Goal: Check status: Check status

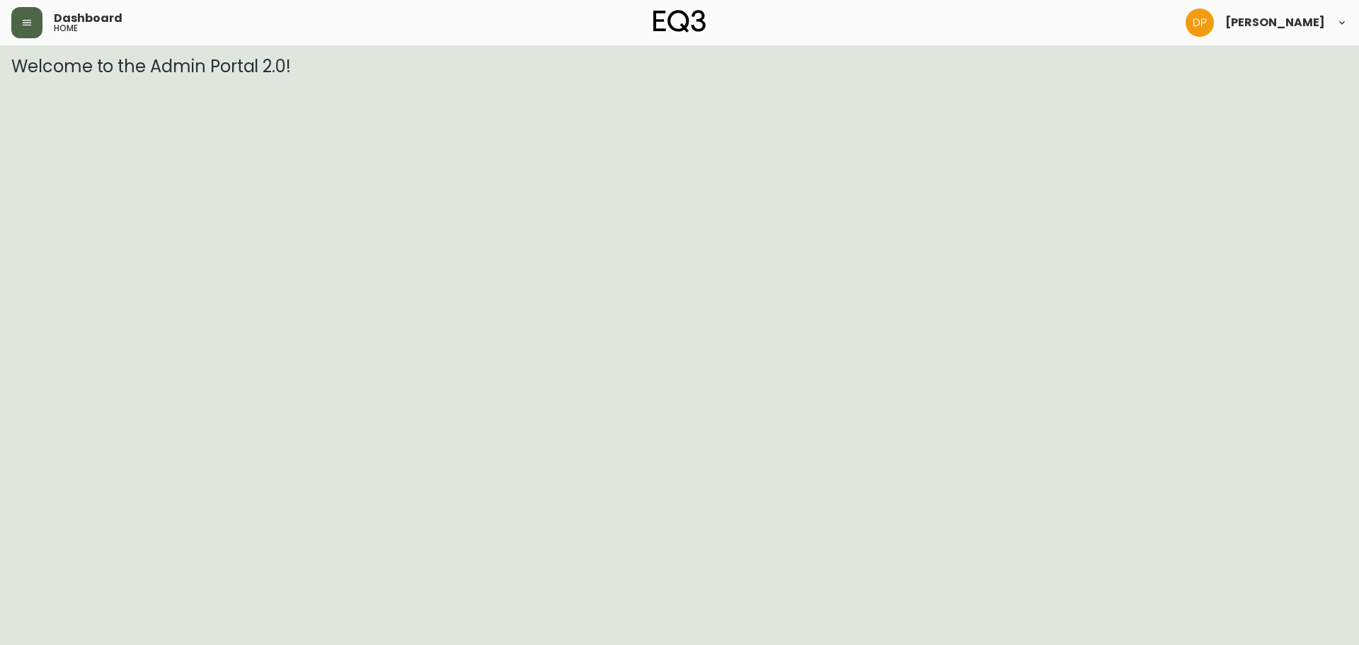
click at [42, 33] on button "button" at bounding box center [26, 22] width 31 height 31
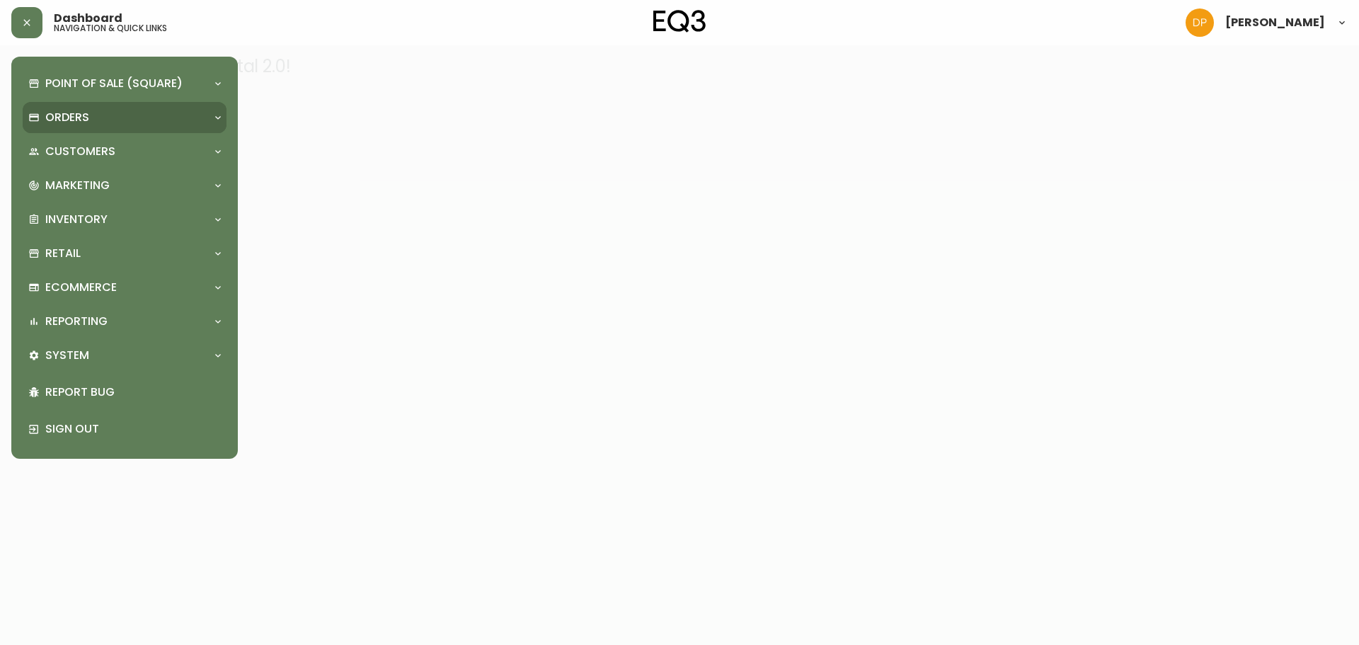
click at [89, 125] on div "Orders" at bounding box center [117, 118] width 178 height 16
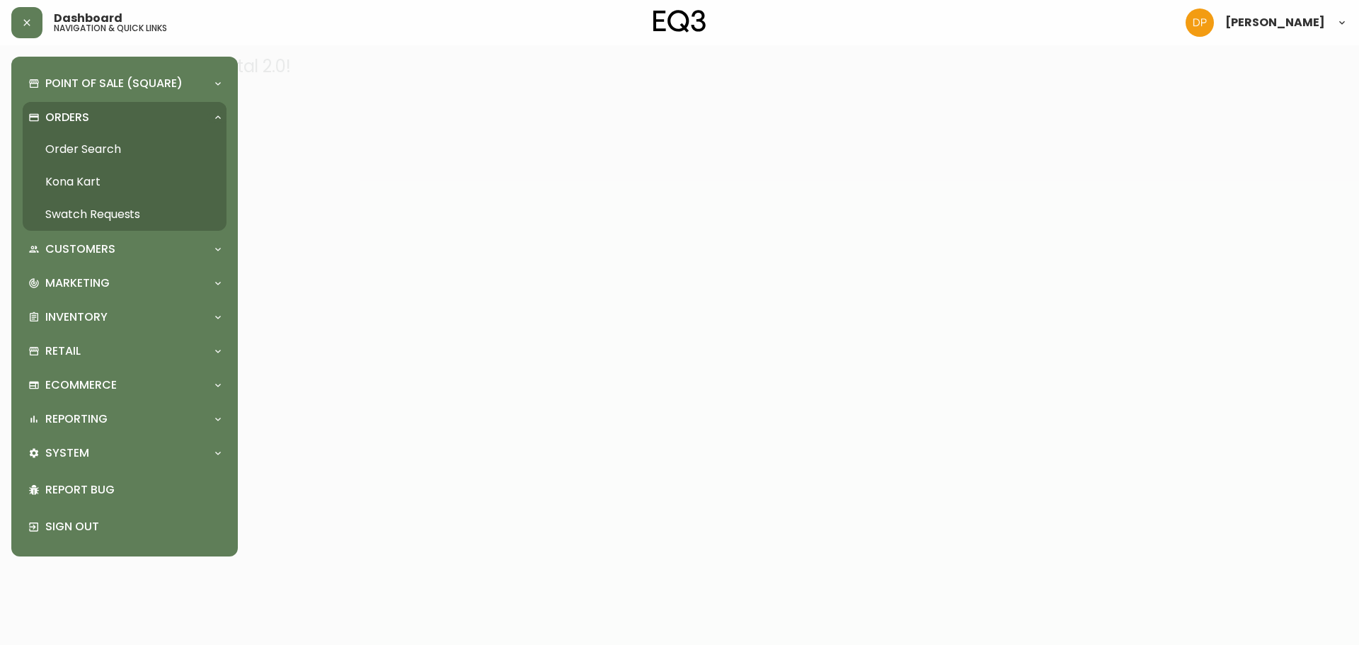
click at [94, 159] on link "Order Search" at bounding box center [125, 149] width 204 height 33
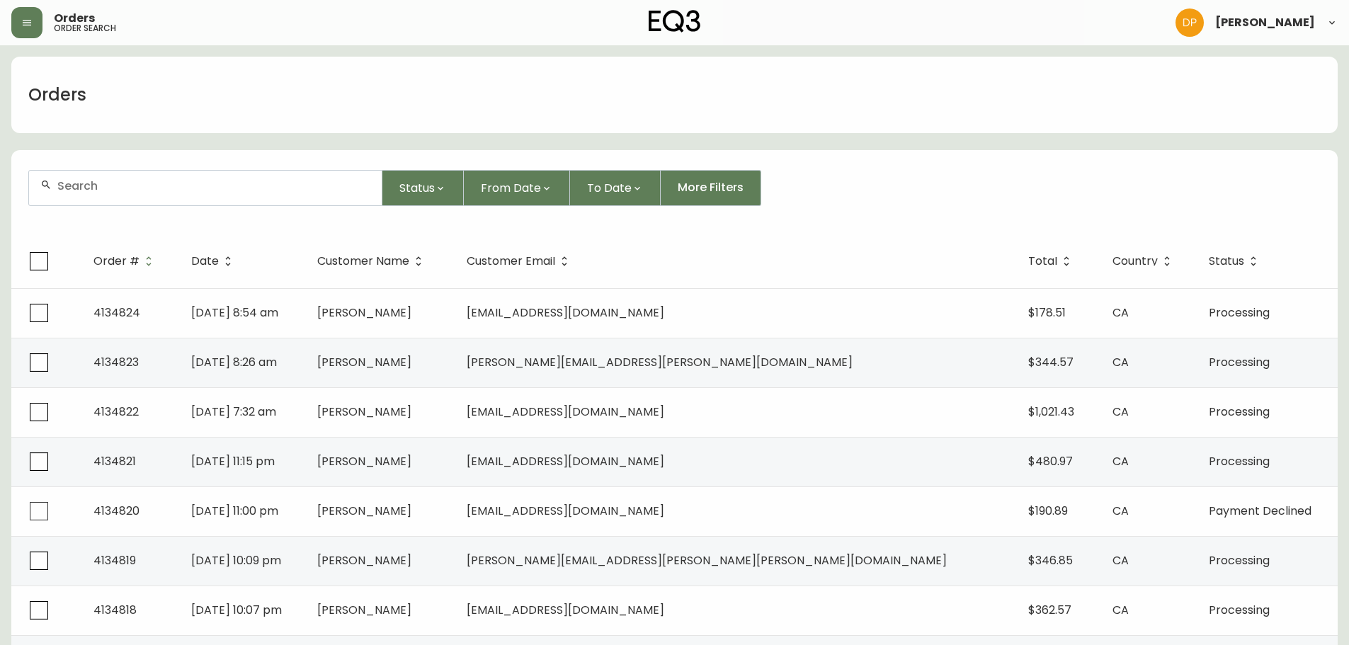
click at [112, 175] on div at bounding box center [205, 188] width 353 height 35
paste input "4134551"
type input "4134551"
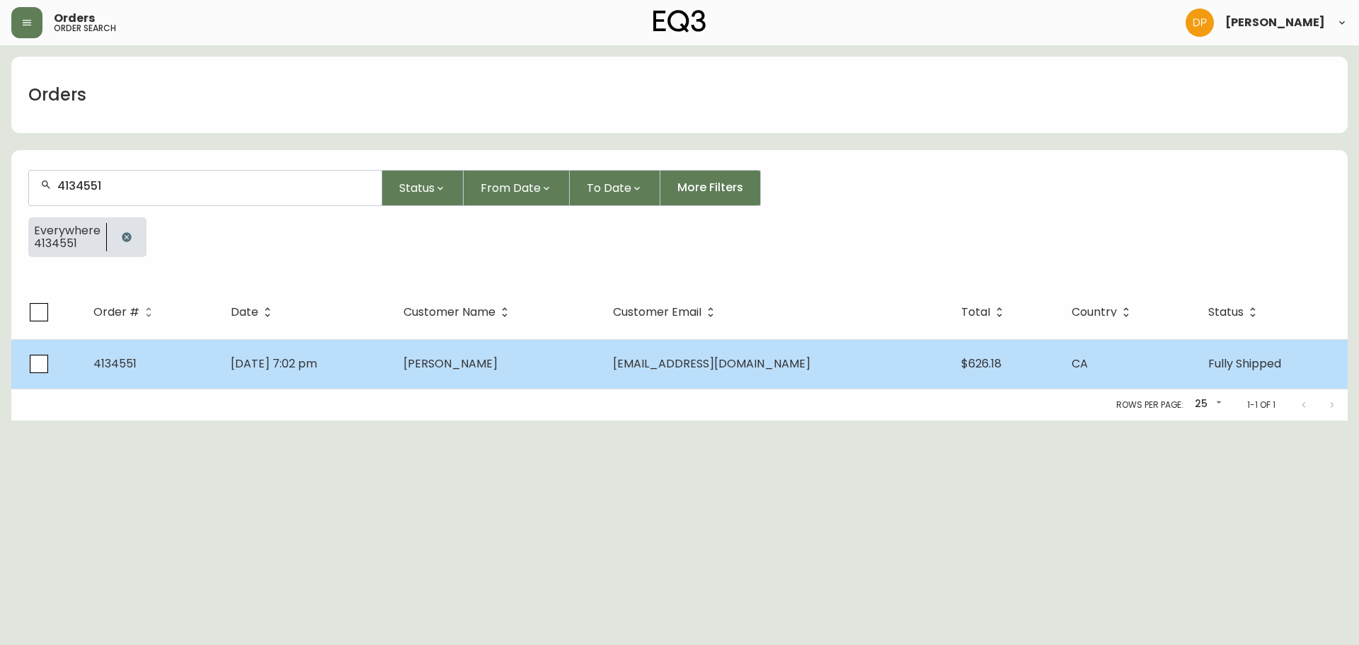
click at [317, 355] on span "[DATE] 7:02 pm" at bounding box center [274, 363] width 86 height 16
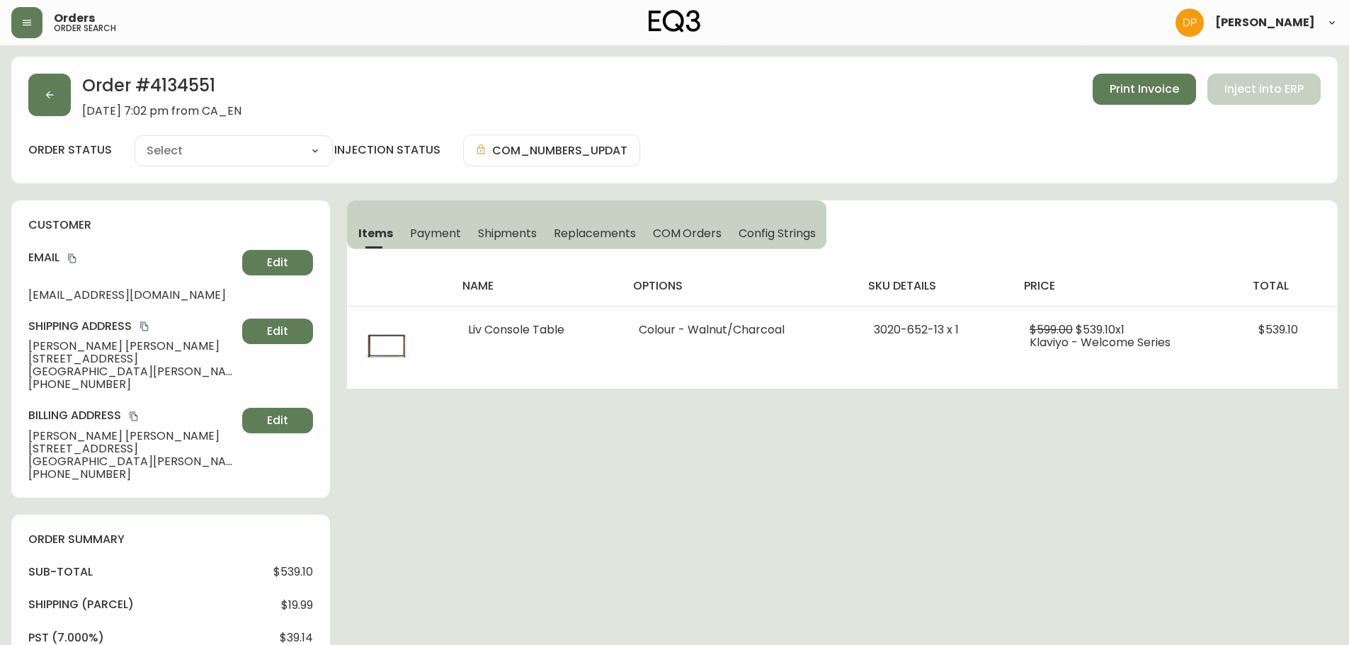
type input "Fully Shipped"
select select "FULLY_SHIPPED"
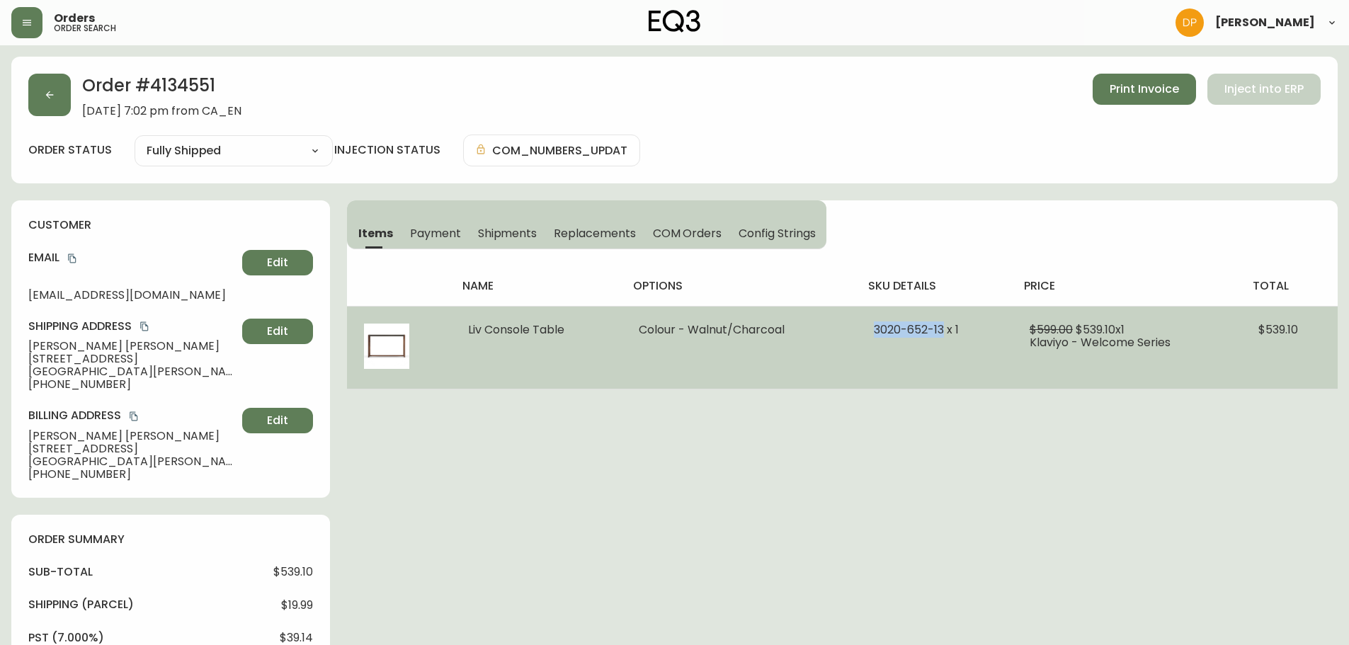
drag, startPoint x: 876, startPoint y: 327, endPoint x: 941, endPoint y: 335, distance: 65.6
click at [941, 335] on span "3020-652-13 x 1" at bounding box center [916, 329] width 85 height 16
copy span "[PHONE_NUMBER]"
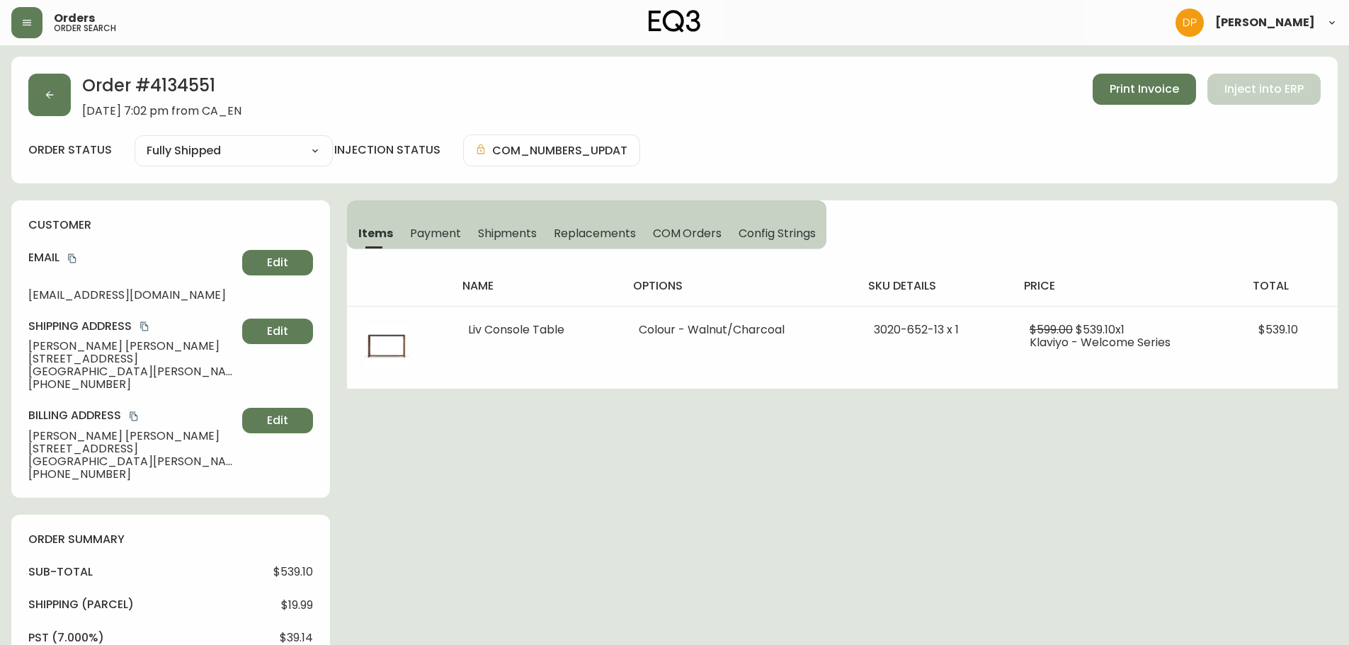
click at [176, 89] on h2 "Order # 4134551" at bounding box center [161, 89] width 159 height 31
copy h2 "4134551"
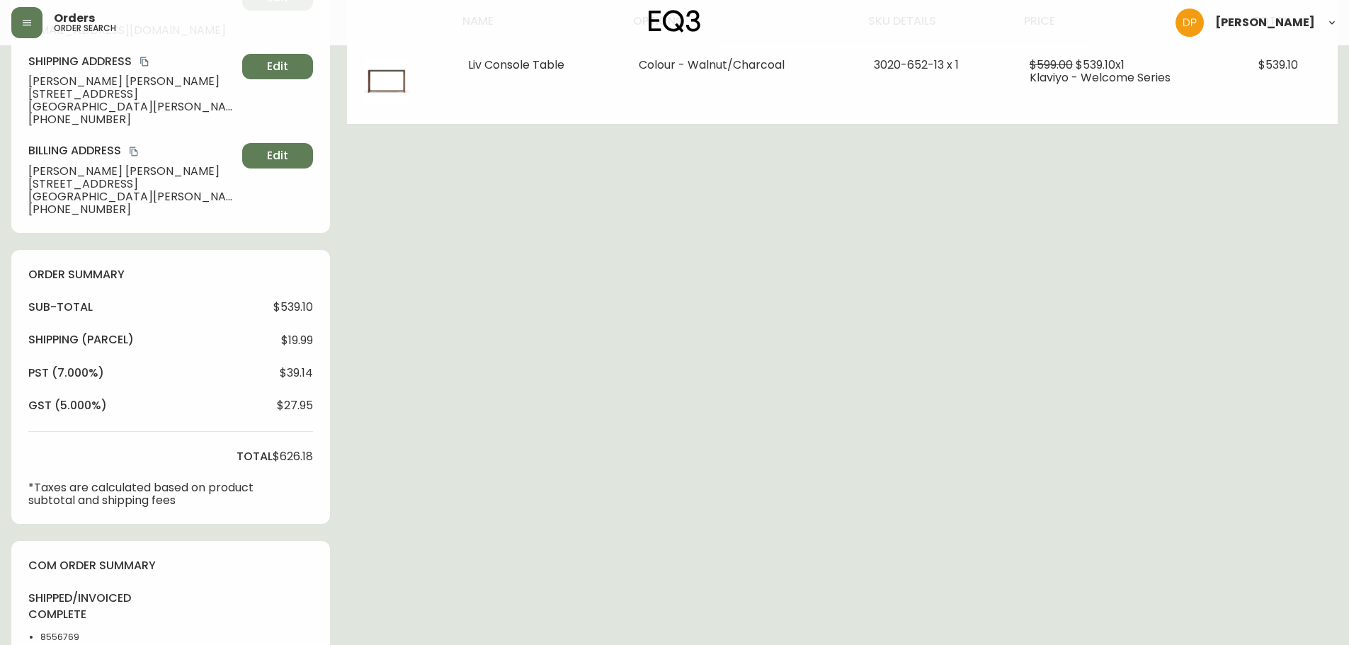
scroll to position [425, 0]
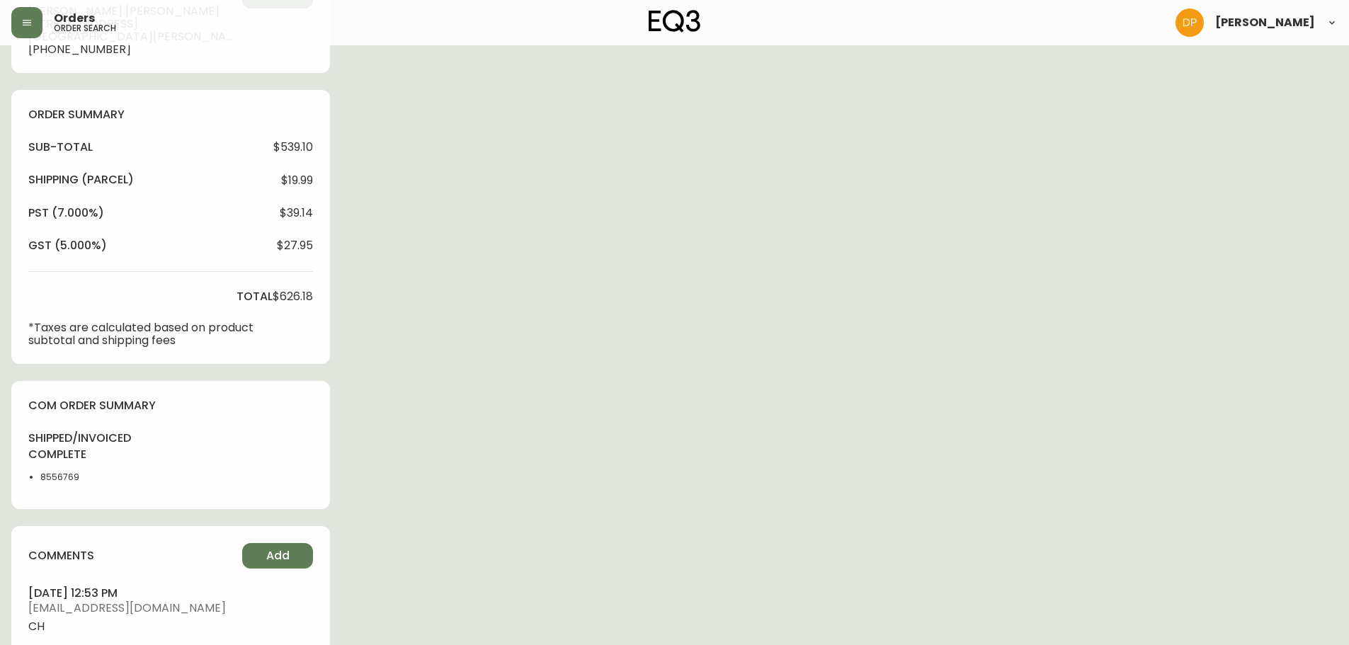
click at [57, 473] on li "8556769" at bounding box center [76, 477] width 72 height 13
copy li "8556769"
